Goal: Communication & Community: Participate in discussion

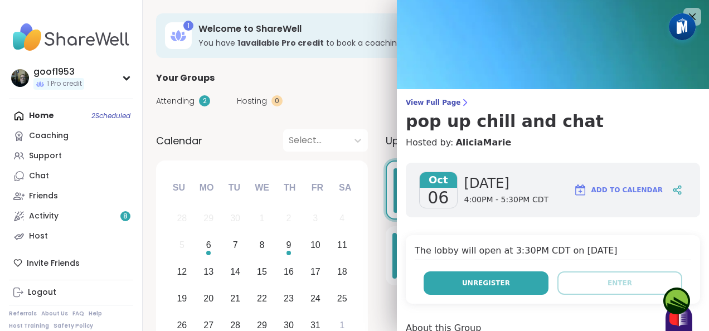
click at [502, 285] on button "Unregister" at bounding box center [486, 283] width 125 height 23
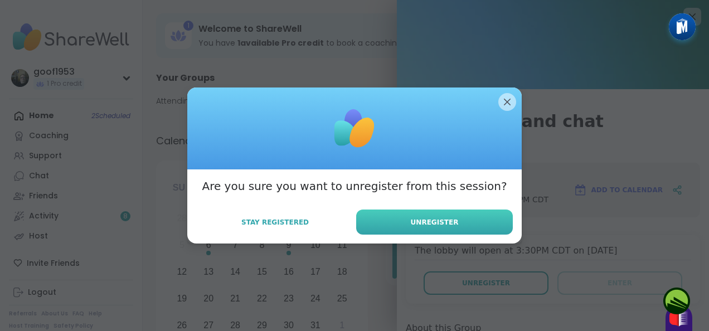
click at [432, 222] on span "Unregister" at bounding box center [435, 222] width 48 height 10
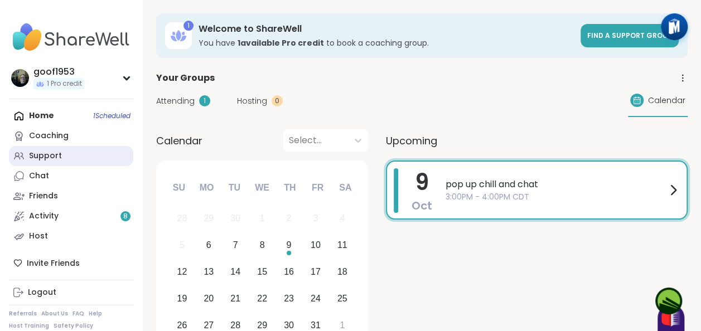
click at [56, 155] on div "Support" at bounding box center [45, 156] width 33 height 11
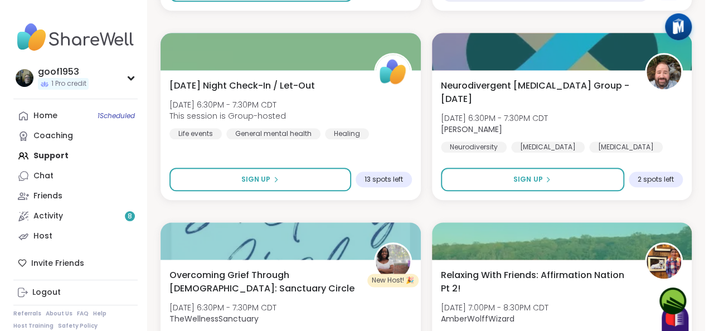
scroll to position [2676, 0]
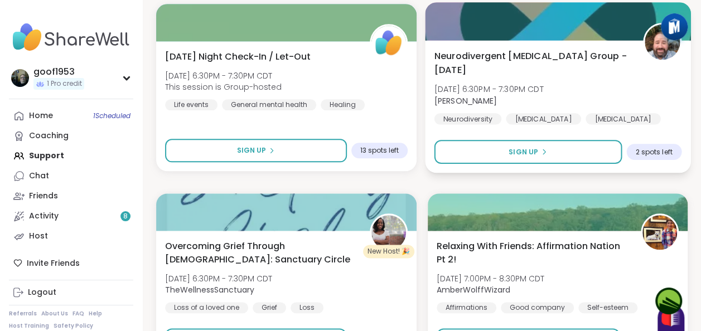
click at [465, 59] on span "Neurodivergent [MEDICAL_DATA] Group - [DATE]" at bounding box center [532, 62] width 196 height 27
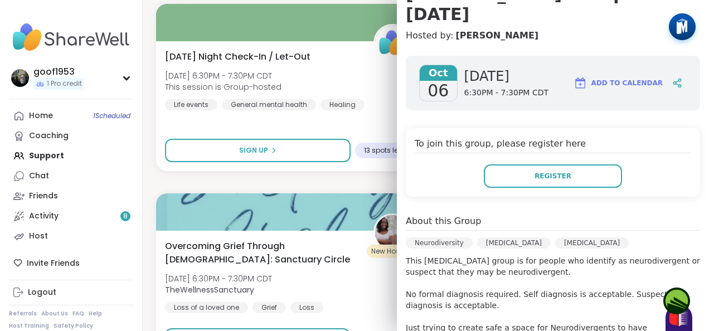
scroll to position [91, 0]
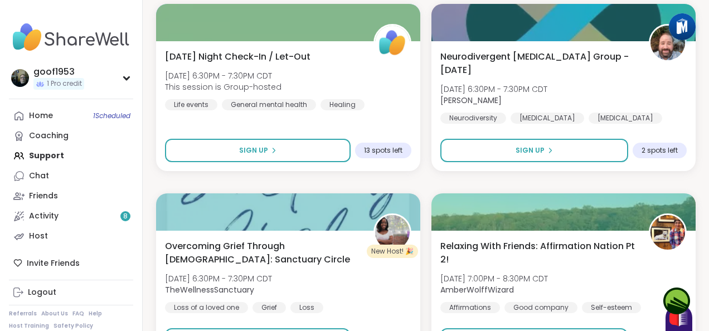
click at [128, 33] on img at bounding box center [71, 37] width 124 height 39
